Goal: Navigation & Orientation: Find specific page/section

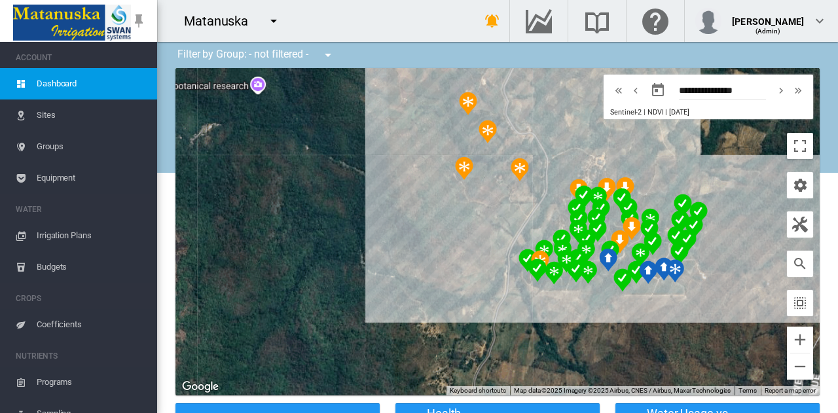
drag, startPoint x: 466, startPoint y: 169, endPoint x: 280, endPoint y: 230, distance: 196.5
click at [280, 230] on div at bounding box center [497, 231] width 644 height 327
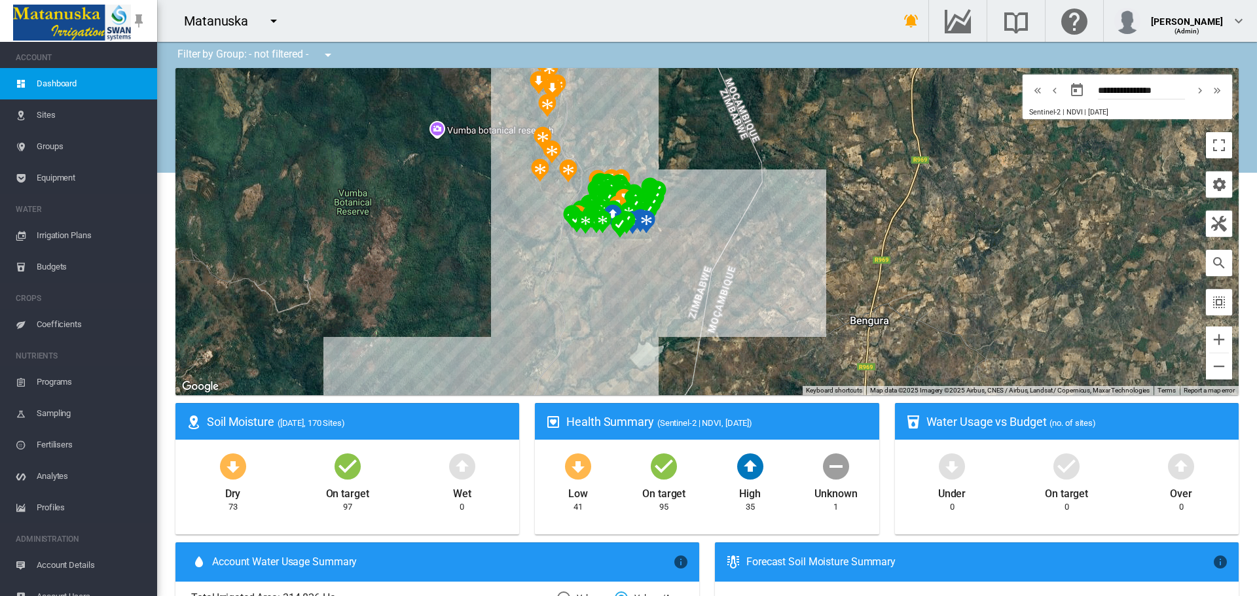
click at [51, 119] on span "Sites" at bounding box center [92, 115] width 110 height 31
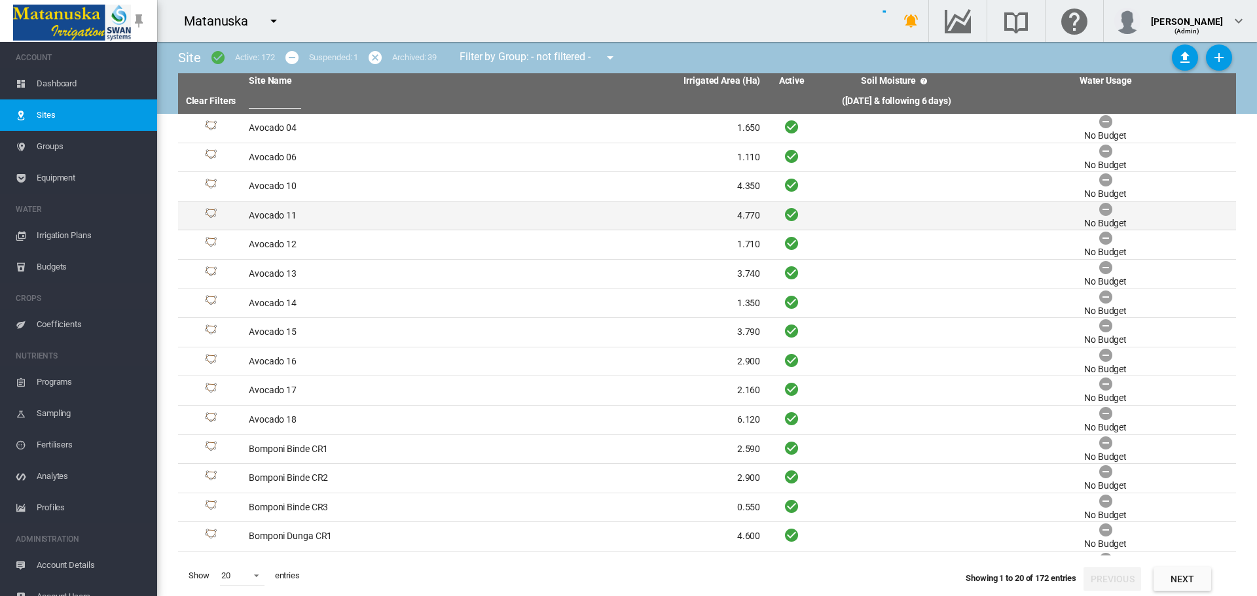
click at [335, 224] on td "Avocado 11" at bounding box center [374, 216] width 261 height 29
